Goal: Information Seeking & Learning: Learn about a topic

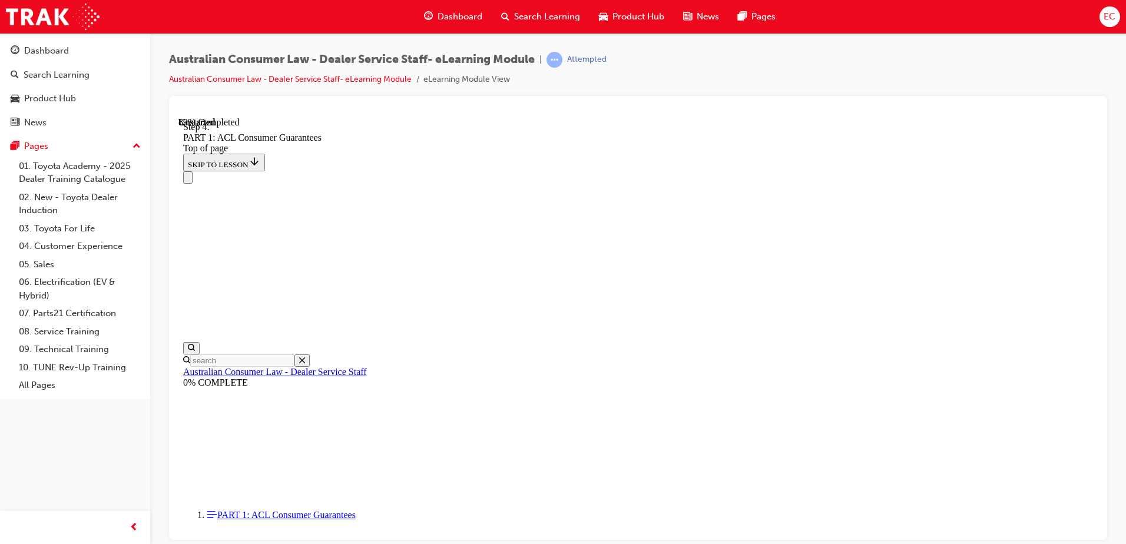
scroll to position [11443, 0]
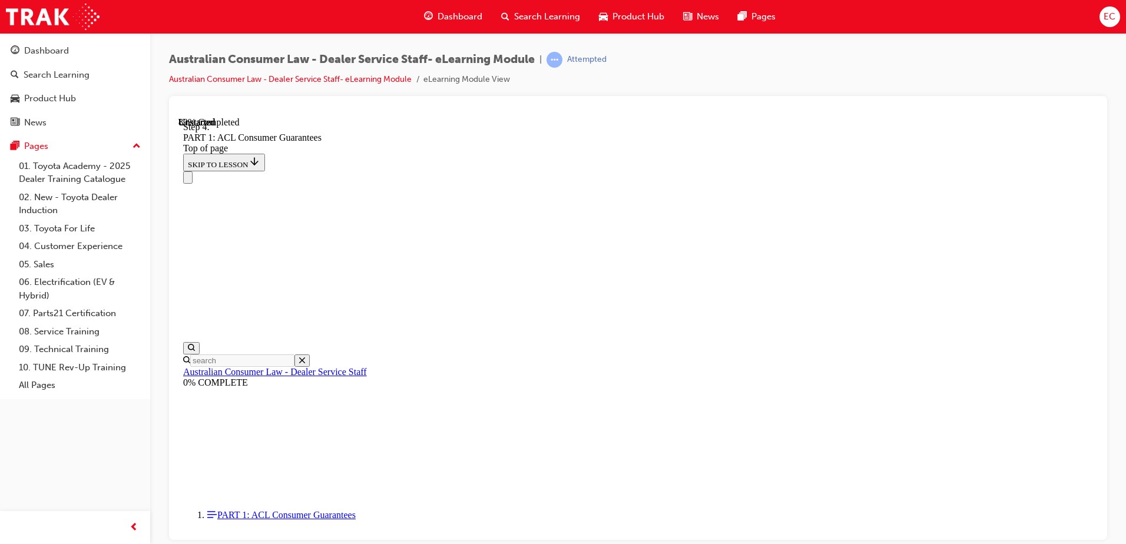
drag, startPoint x: 638, startPoint y: 476, endPoint x: 837, endPoint y: 241, distance: 307.8
drag, startPoint x: 602, startPoint y: 453, endPoint x: 801, endPoint y: 250, distance: 284.4
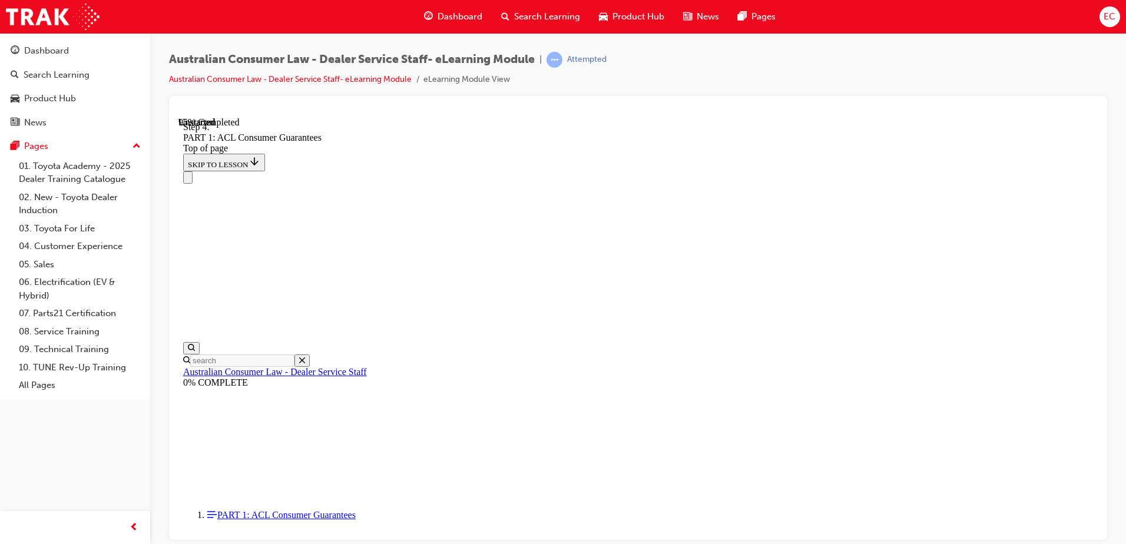
drag, startPoint x: 631, startPoint y: 299, endPoint x: 818, endPoint y: 301, distance: 187.3
drag, startPoint x: 632, startPoint y: 380, endPoint x: 838, endPoint y: 456, distance: 220.0
drag, startPoint x: 615, startPoint y: 385, endPoint x: 844, endPoint y: 383, distance: 229.6
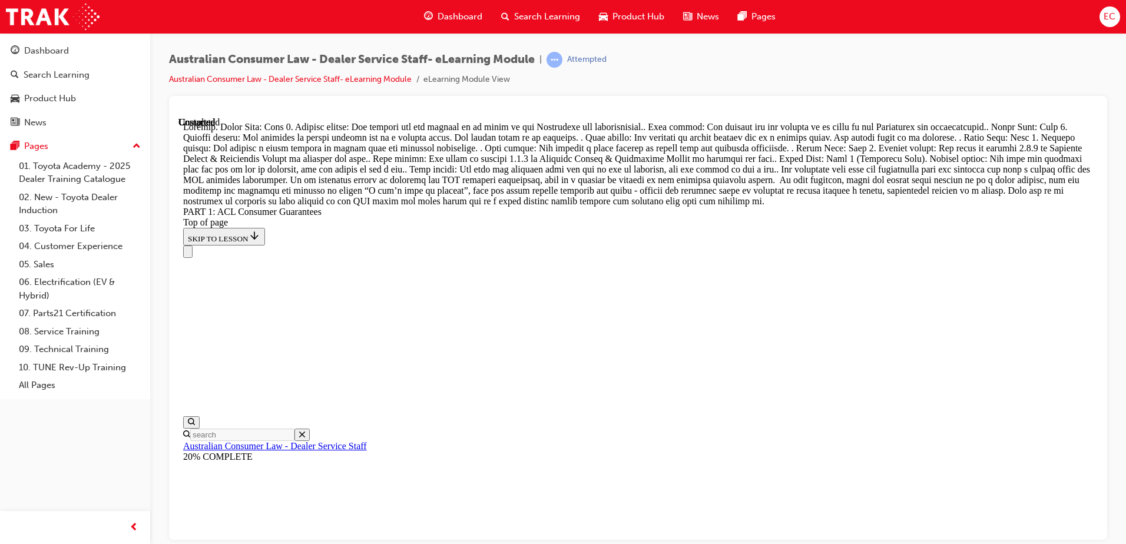
scroll to position [13545, 0]
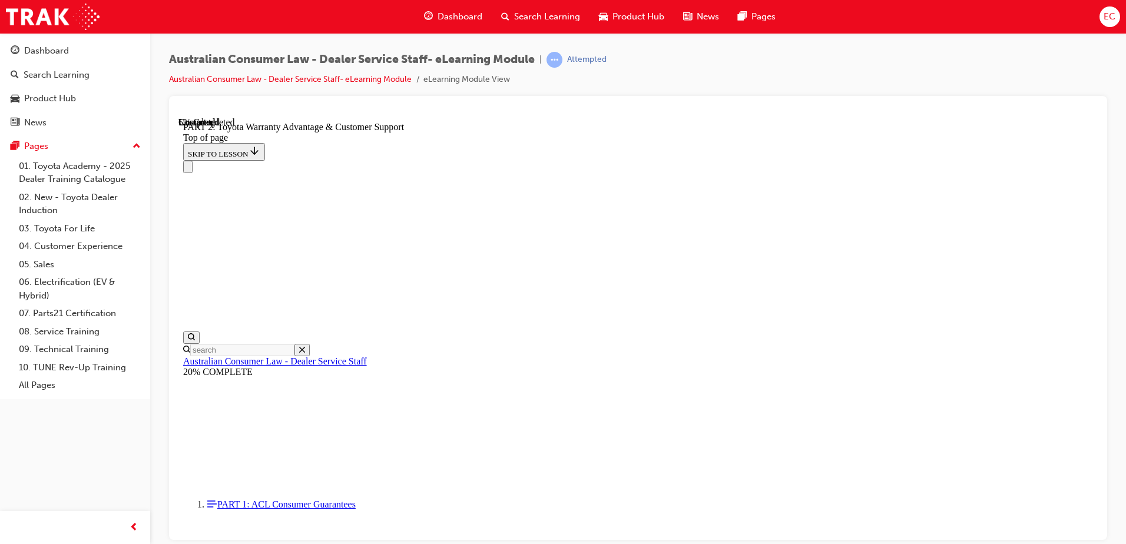
scroll to position [802, 0]
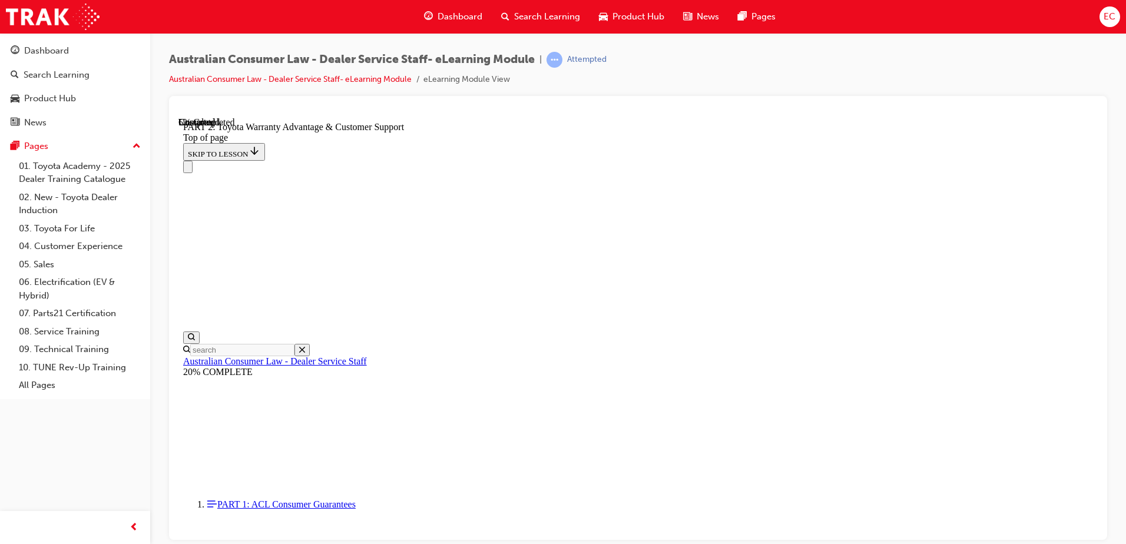
click button "CONTINUE"
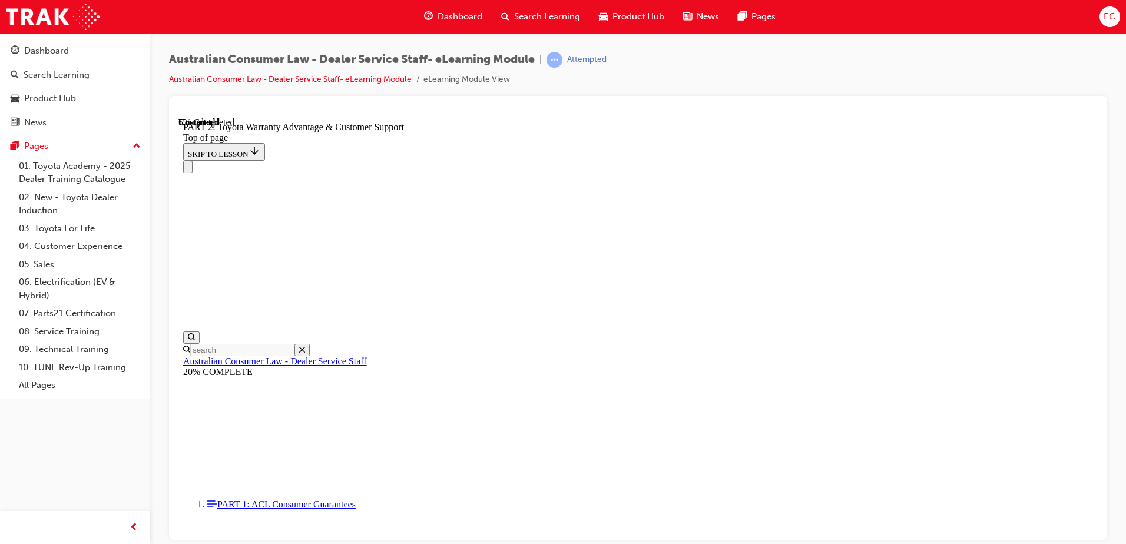
click button "CONTINUE"
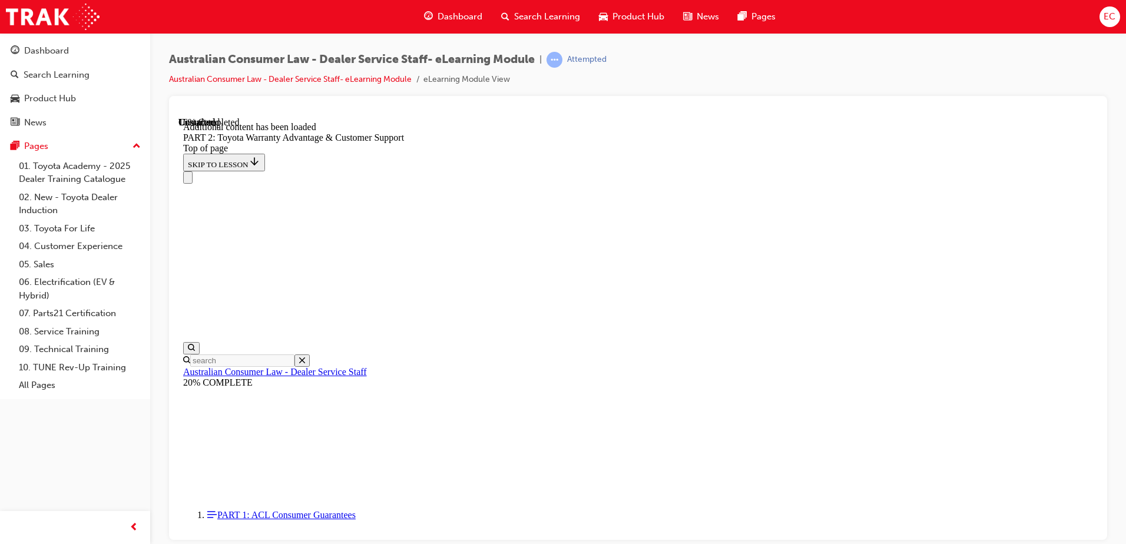
scroll to position [1184, 0]
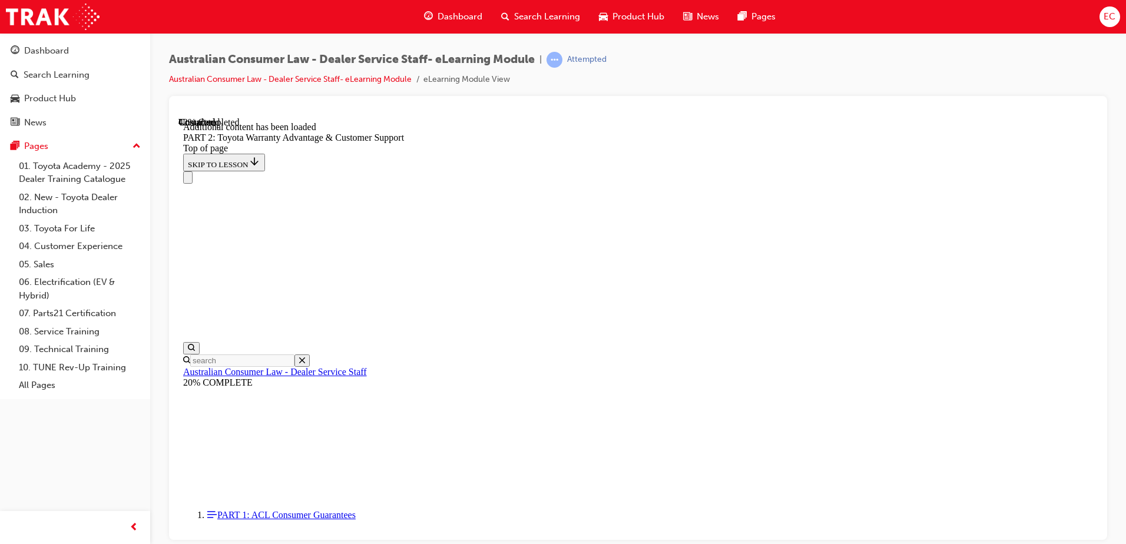
scroll to position [2079, 0]
click button "CONTINUE"
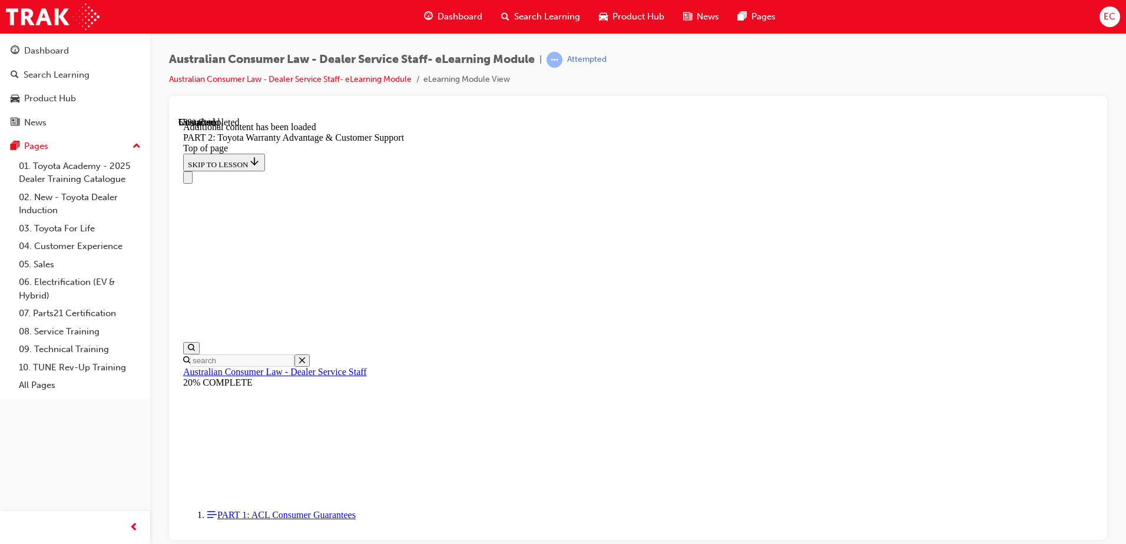
scroll to position [2607, 0]
click button "CONTINUE"
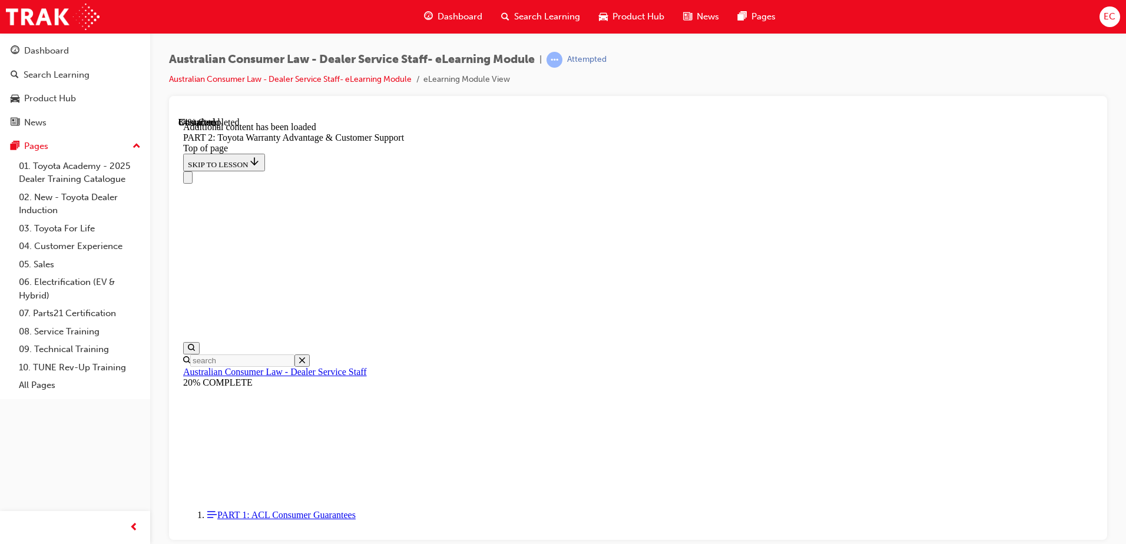
scroll to position [4274, 0]
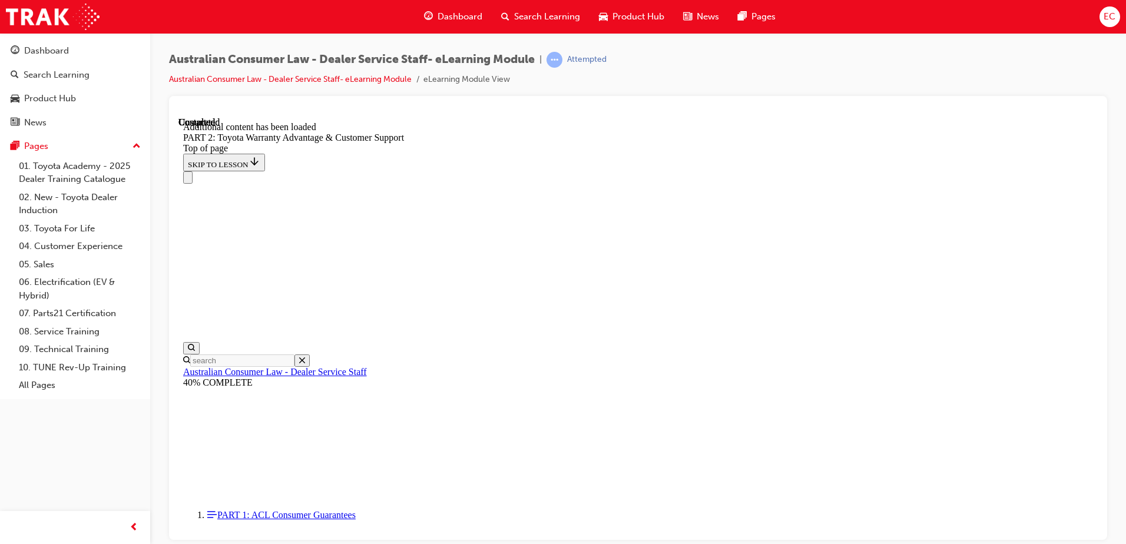
scroll to position [4901, 0]
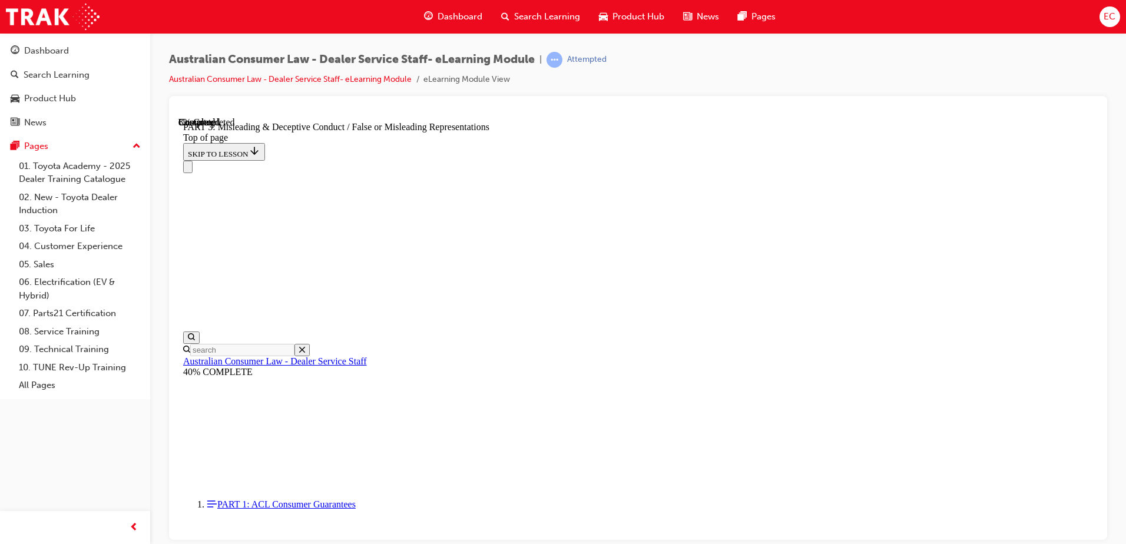
scroll to position [625, 0]
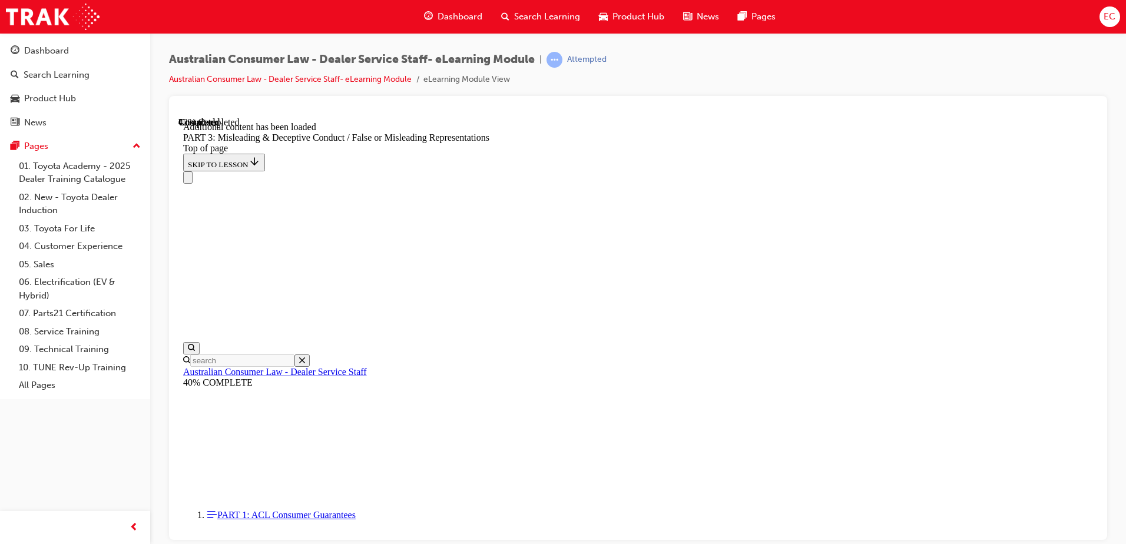
scroll to position [2850, 0]
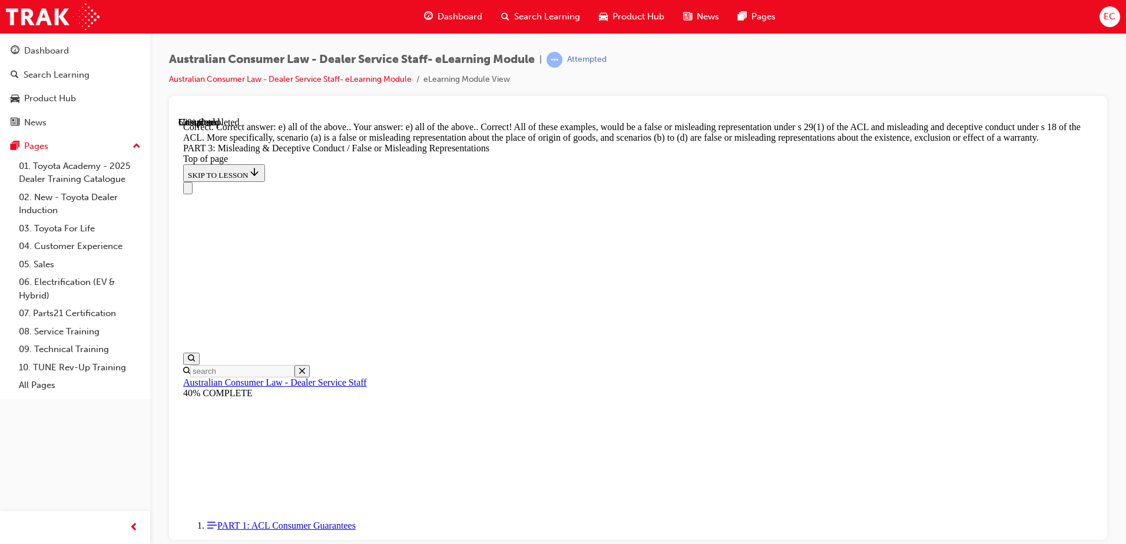
scroll to position [3113, 0]
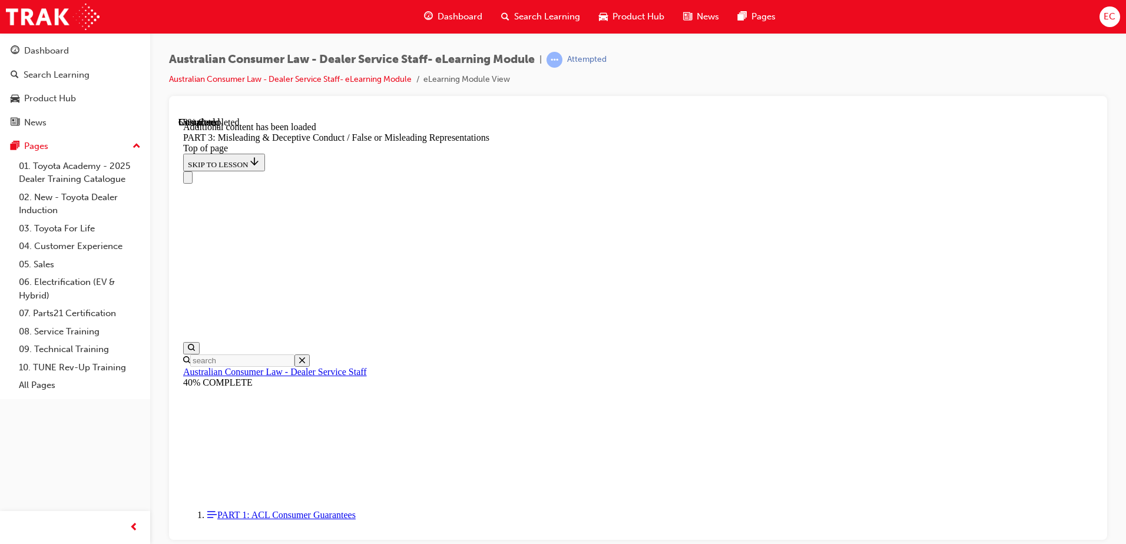
scroll to position [3413, 0]
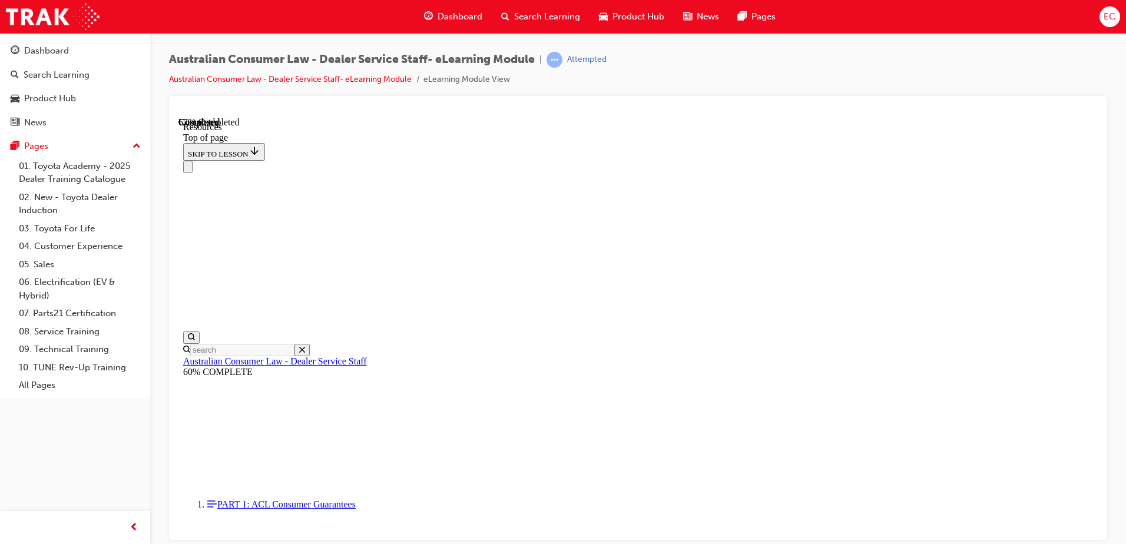
scroll to position [561, 0]
